Goal: Information Seeking & Learning: Learn about a topic

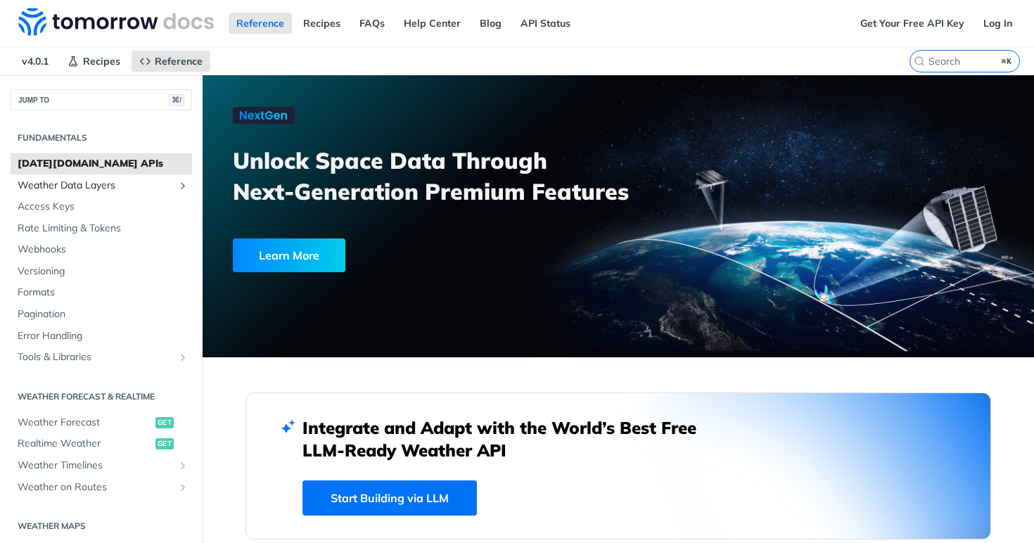
click at [87, 186] on span "Weather Data Layers" at bounding box center [96, 186] width 156 height 14
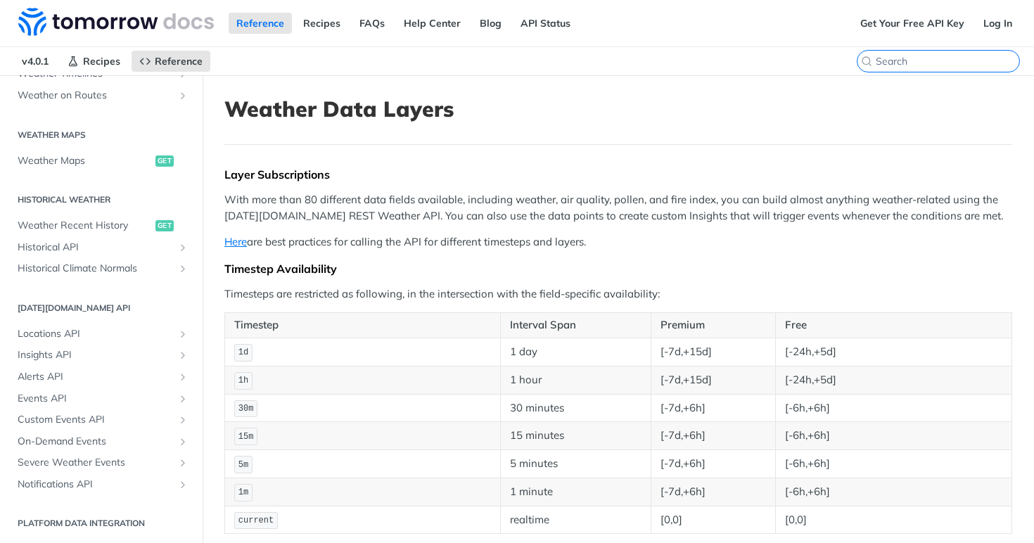
click at [956, 63] on input "search" at bounding box center [946, 61] width 143 height 13
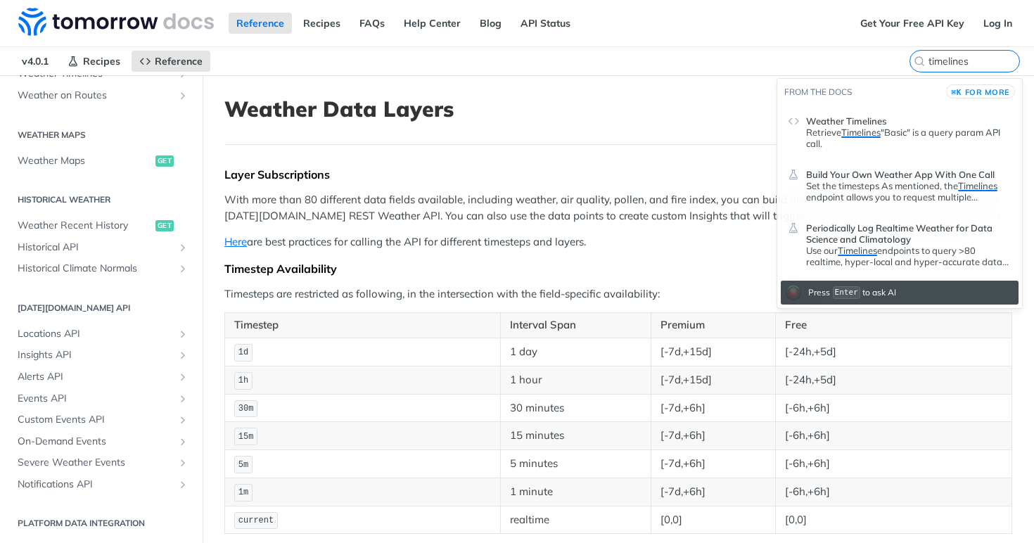
click at [906, 124] on header "Weather Timelines" at bounding box center [908, 118] width 205 height 17
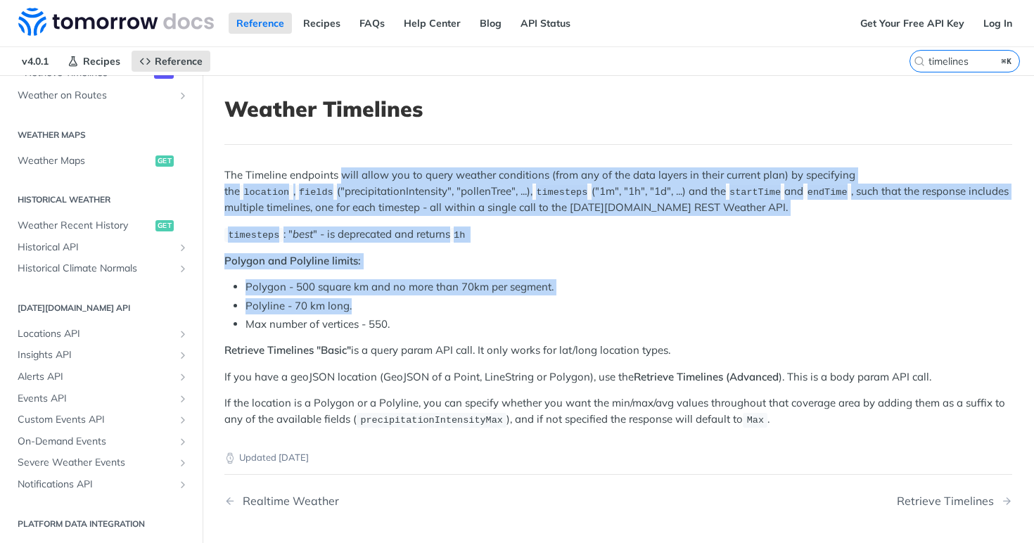
drag, startPoint x: 340, startPoint y: 181, endPoint x: 571, endPoint y: 311, distance: 264.8
click at [572, 311] on div "The Timeline endpoints will allow you to query weather conditions (from any of …" at bounding box center [617, 297] width 787 height 260
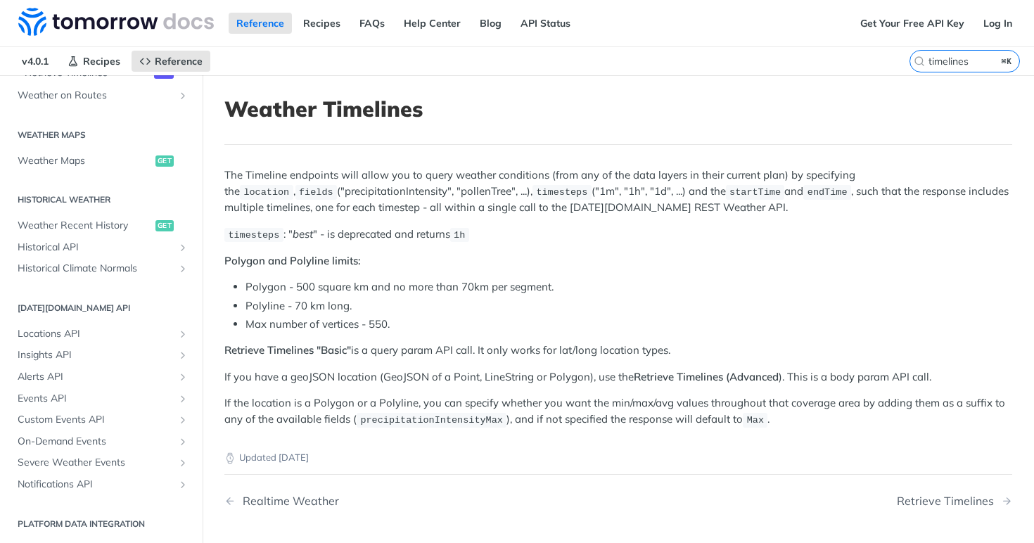
click at [642, 285] on li "Polygon - 500 square km and no more than 70km per segment." at bounding box center [628, 287] width 766 height 16
click at [944, 58] on input "timelines" at bounding box center [946, 61] width 143 height 13
type input "timelines"
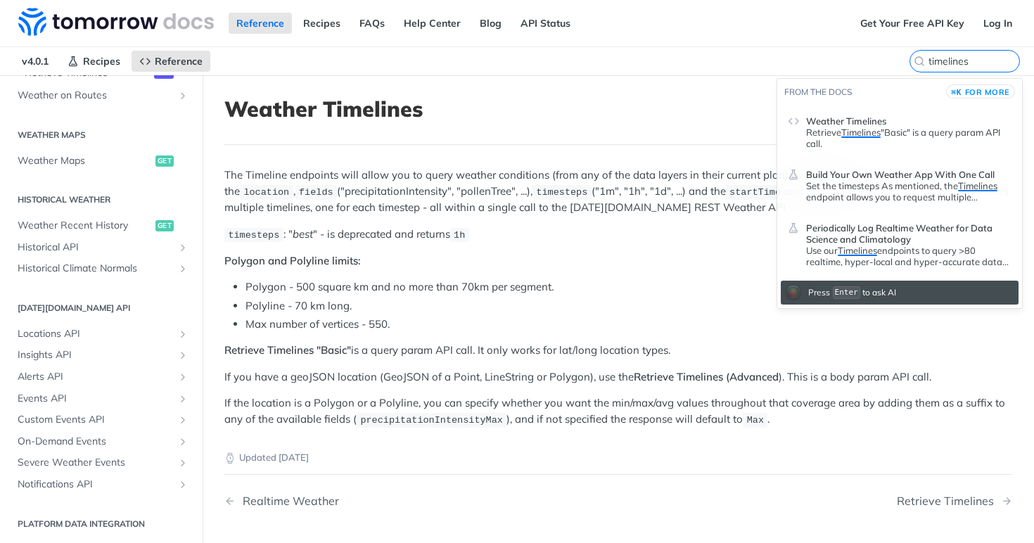
click at [913, 140] on p "Retrieve Timelines "Basic" is a query param API call." at bounding box center [908, 138] width 205 height 22
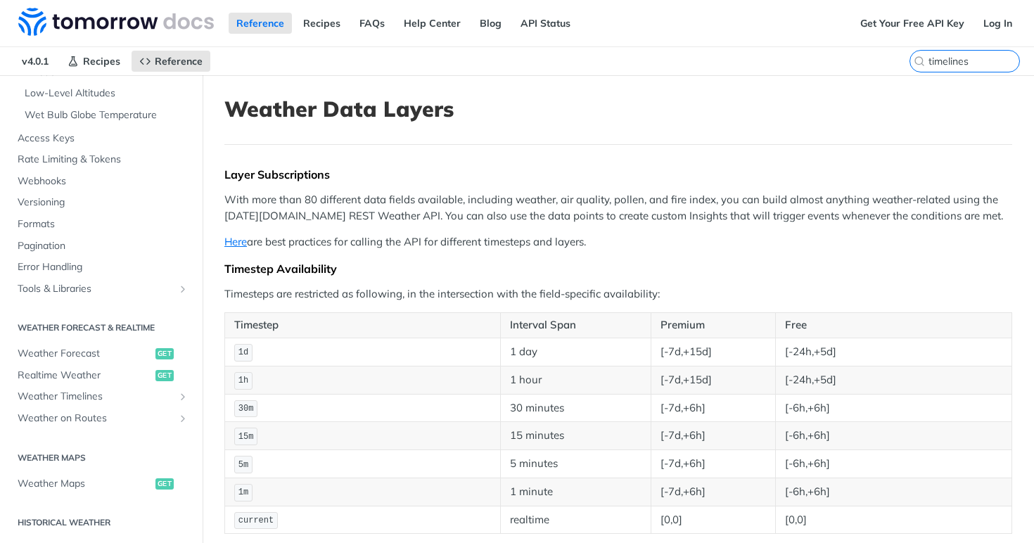
scroll to position [737, 0]
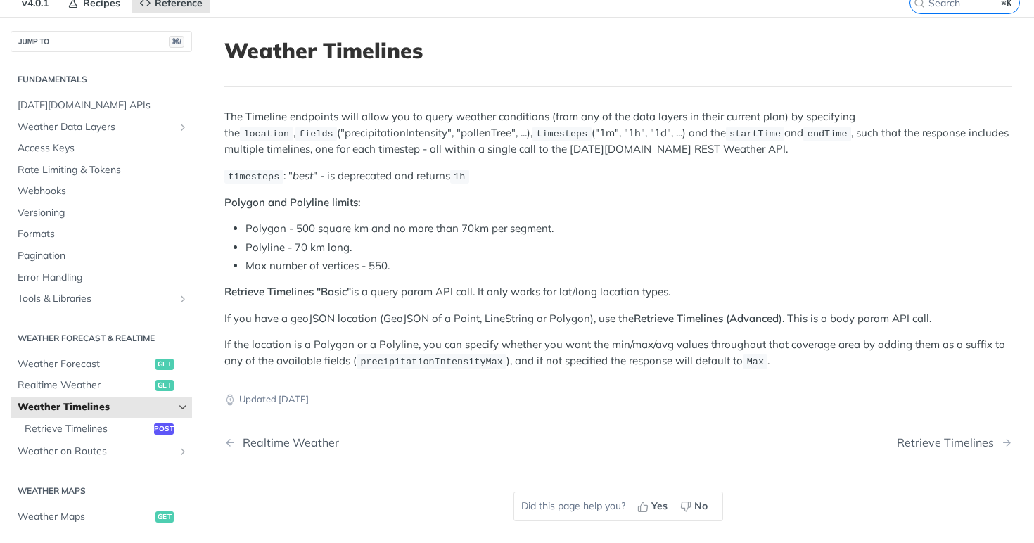
scroll to position [60, 0]
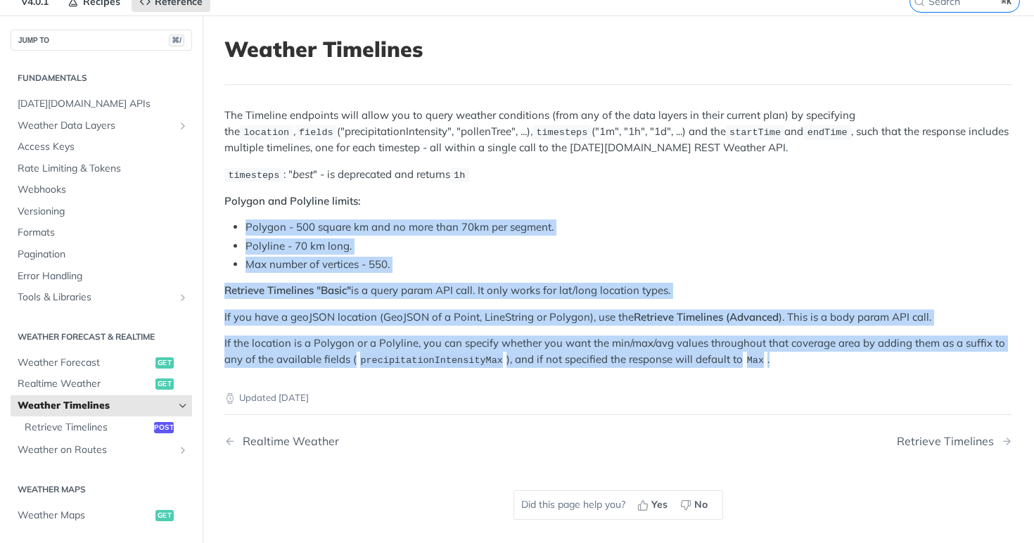
drag, startPoint x: 240, startPoint y: 210, endPoint x: 479, endPoint y: 391, distance: 300.1
click at [480, 390] on article "Weather Timelines The Timeline endpoints will allow you to query weather condit…" at bounding box center [617, 291] width 831 height 553
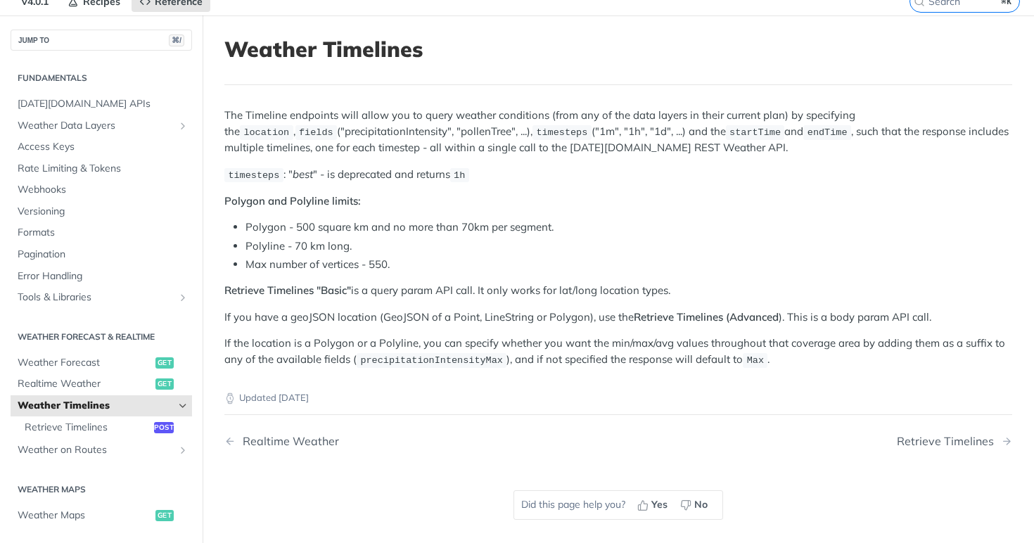
click at [506, 349] on p "If the location is a Polygon or a Polyline, you can specify whether you want th…" at bounding box center [617, 351] width 787 height 32
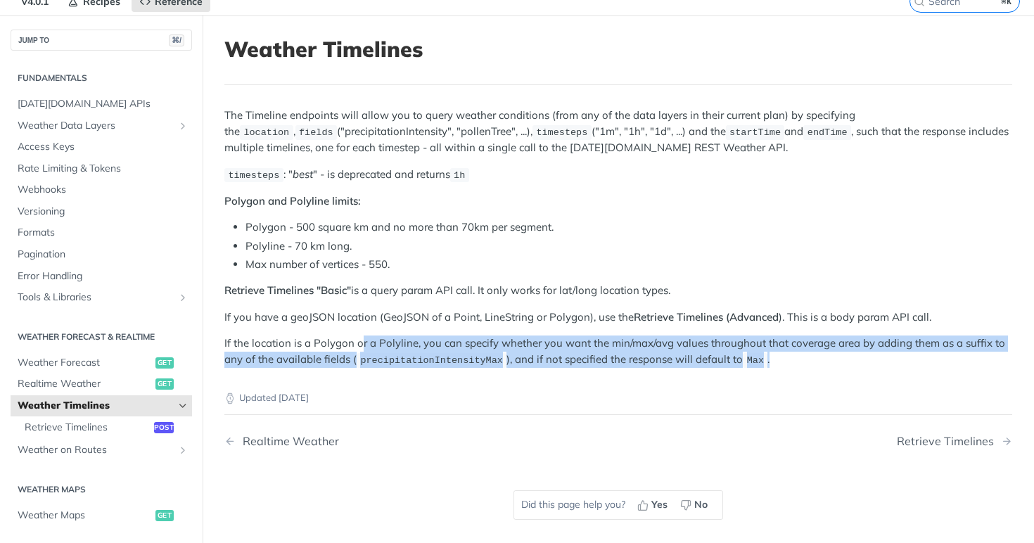
drag, startPoint x: 361, startPoint y: 335, endPoint x: 738, endPoint y: 426, distance: 388.5
click at [740, 424] on article "Weather Timelines The Timeline endpoints will allow you to query weather condit…" at bounding box center [617, 291] width 831 height 553
click at [738, 426] on nav "Realtime Weather Retrieve Timelines" at bounding box center [617, 440] width 787 height 41
